Goal: Information Seeking & Learning: Learn about a topic

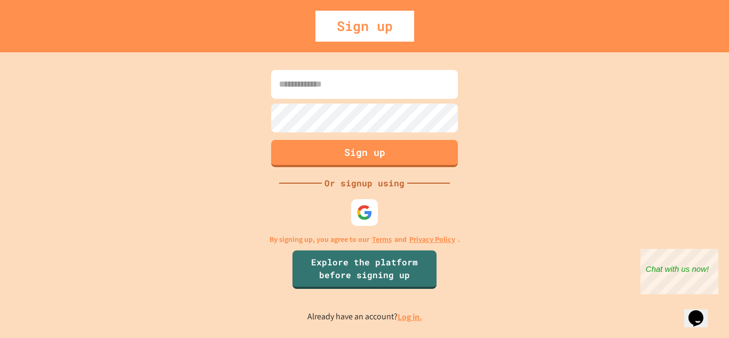
type input "**********"
click at [411, 319] on link "Log in." at bounding box center [410, 316] width 25 height 11
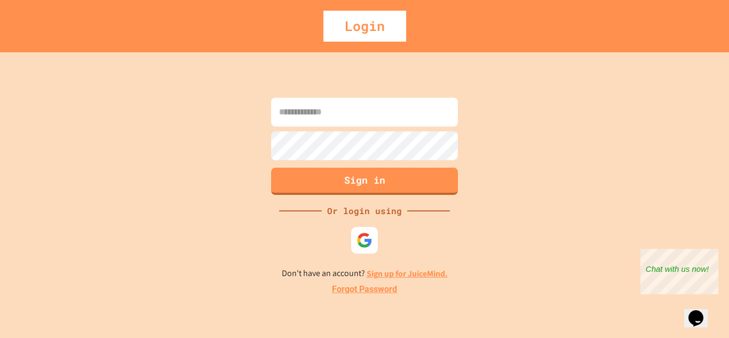
type input "**********"
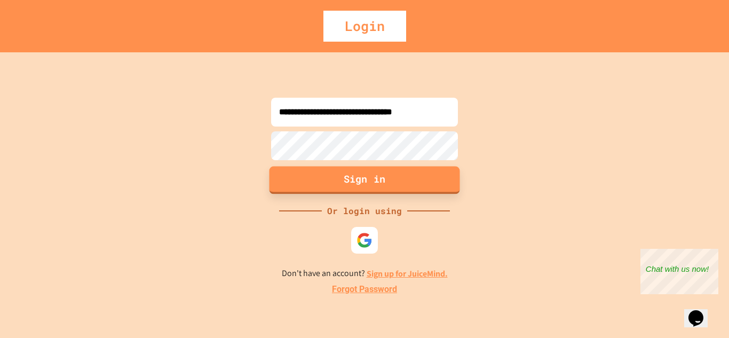
click at [342, 183] on button "Sign in" at bounding box center [364, 180] width 191 height 28
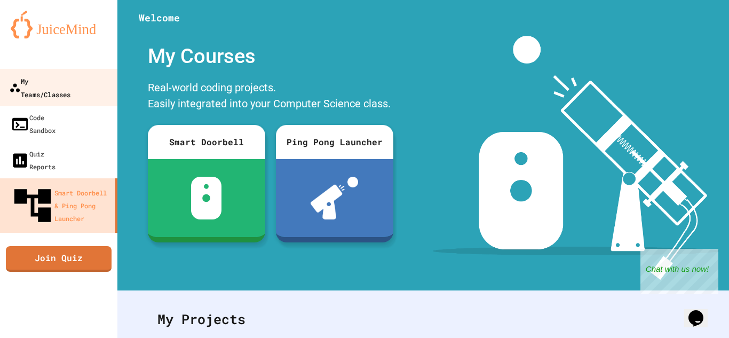
click at [54, 84] on div "My Teams/Classes" at bounding box center [39, 87] width 61 height 26
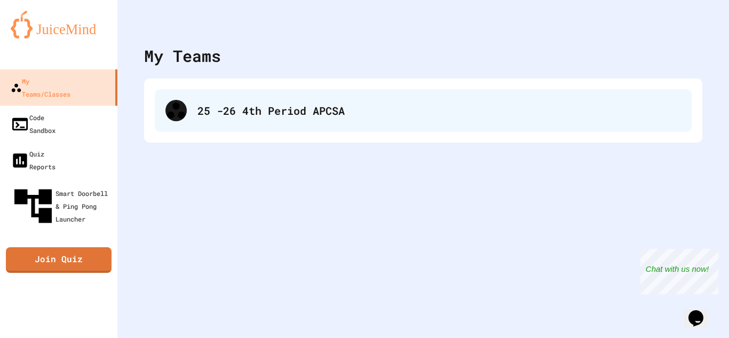
click at [233, 89] on div "25 -26 4th Period APCSA" at bounding box center [423, 110] width 537 height 43
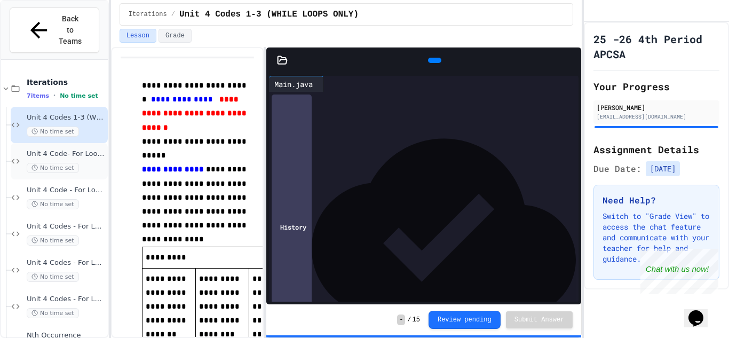
click at [86, 163] on div "No time set" at bounding box center [66, 168] width 79 height 10
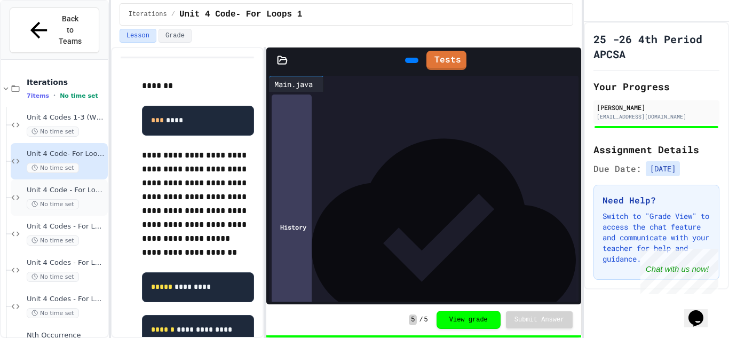
click at [91, 199] on div "No time set" at bounding box center [66, 204] width 79 height 10
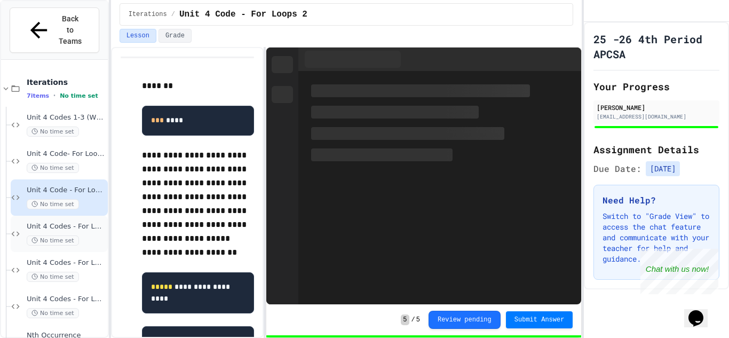
click at [99, 235] on div "No time set" at bounding box center [66, 240] width 79 height 10
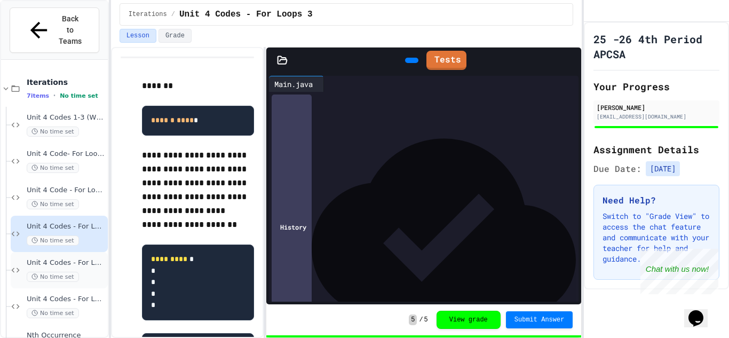
click at [90, 272] on div "No time set" at bounding box center [66, 277] width 79 height 10
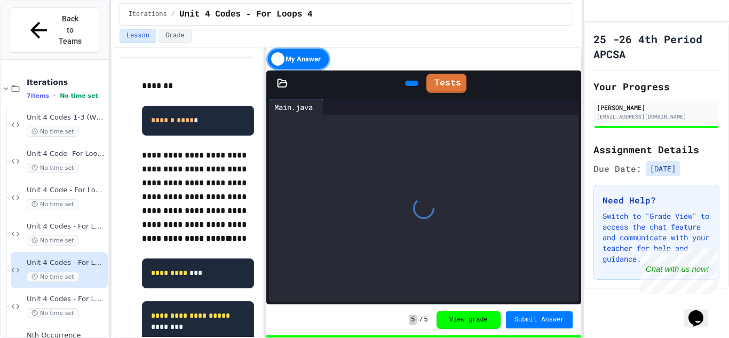
click at [90, 295] on span "Unit 4 Codes - For Loops 5" at bounding box center [66, 299] width 79 height 9
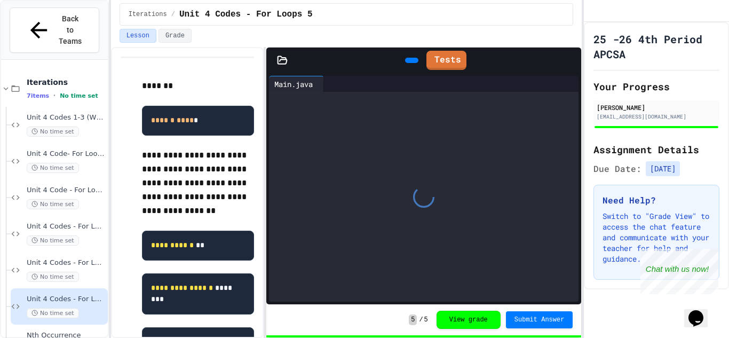
click at [89, 331] on span "Nth Occurrence" at bounding box center [66, 335] width 79 height 9
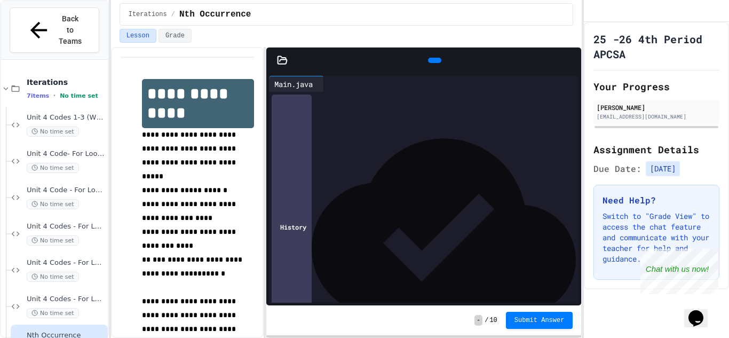
scroll to position [5, 0]
